Goal: Information Seeking & Learning: Learn about a topic

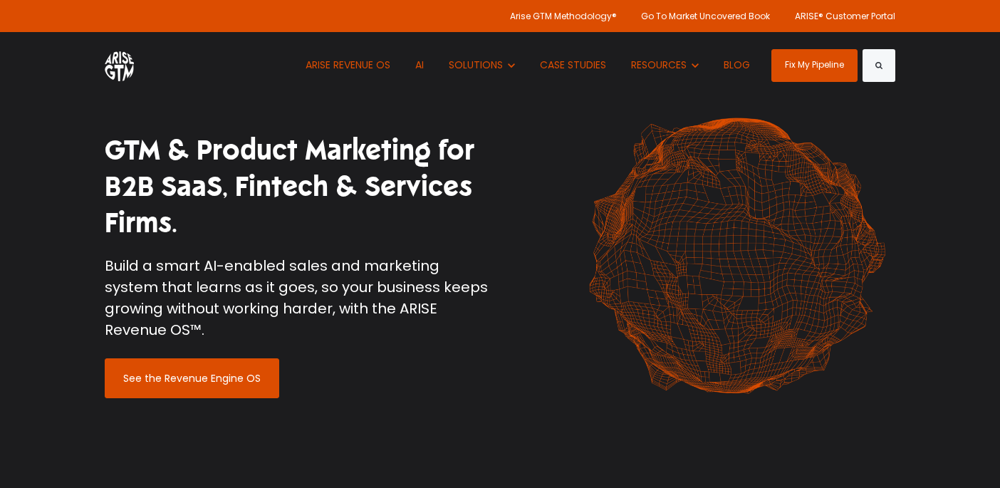
click at [85, 269] on div "GTM & Product Marketing for B2B SaaS, Fintech & Services Firms. Build a smart A…" at bounding box center [500, 265] width 1000 height 531
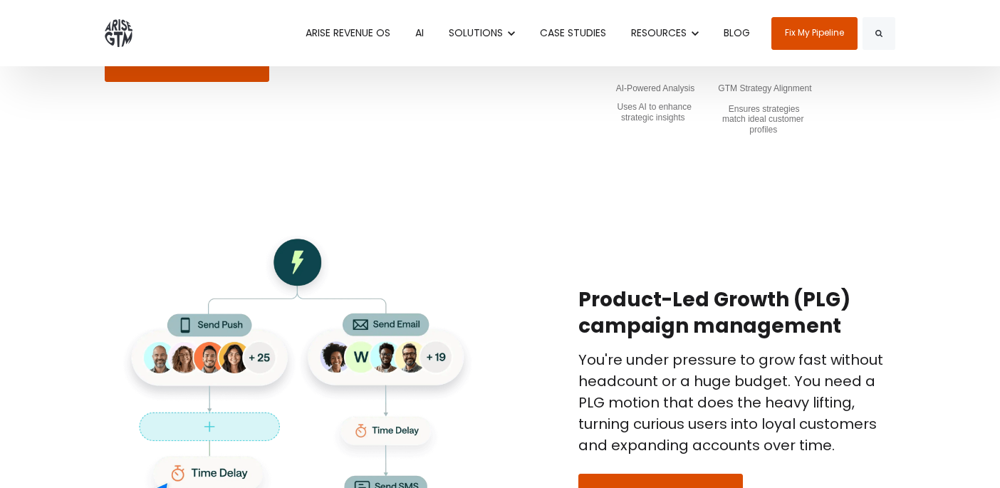
scroll to position [1605, 0]
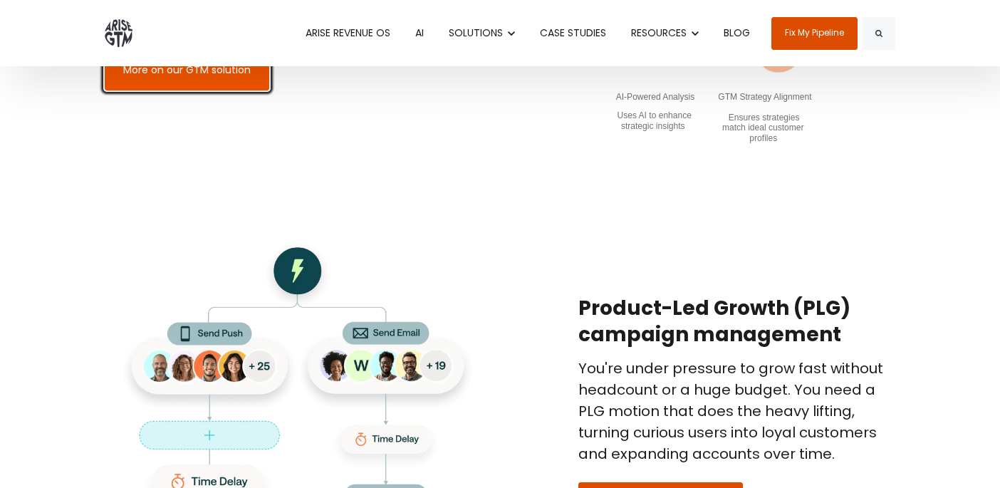
click at [170, 78] on link "More on our GTM solution" at bounding box center [187, 71] width 165 height 40
